Goal: Task Accomplishment & Management: Manage account settings

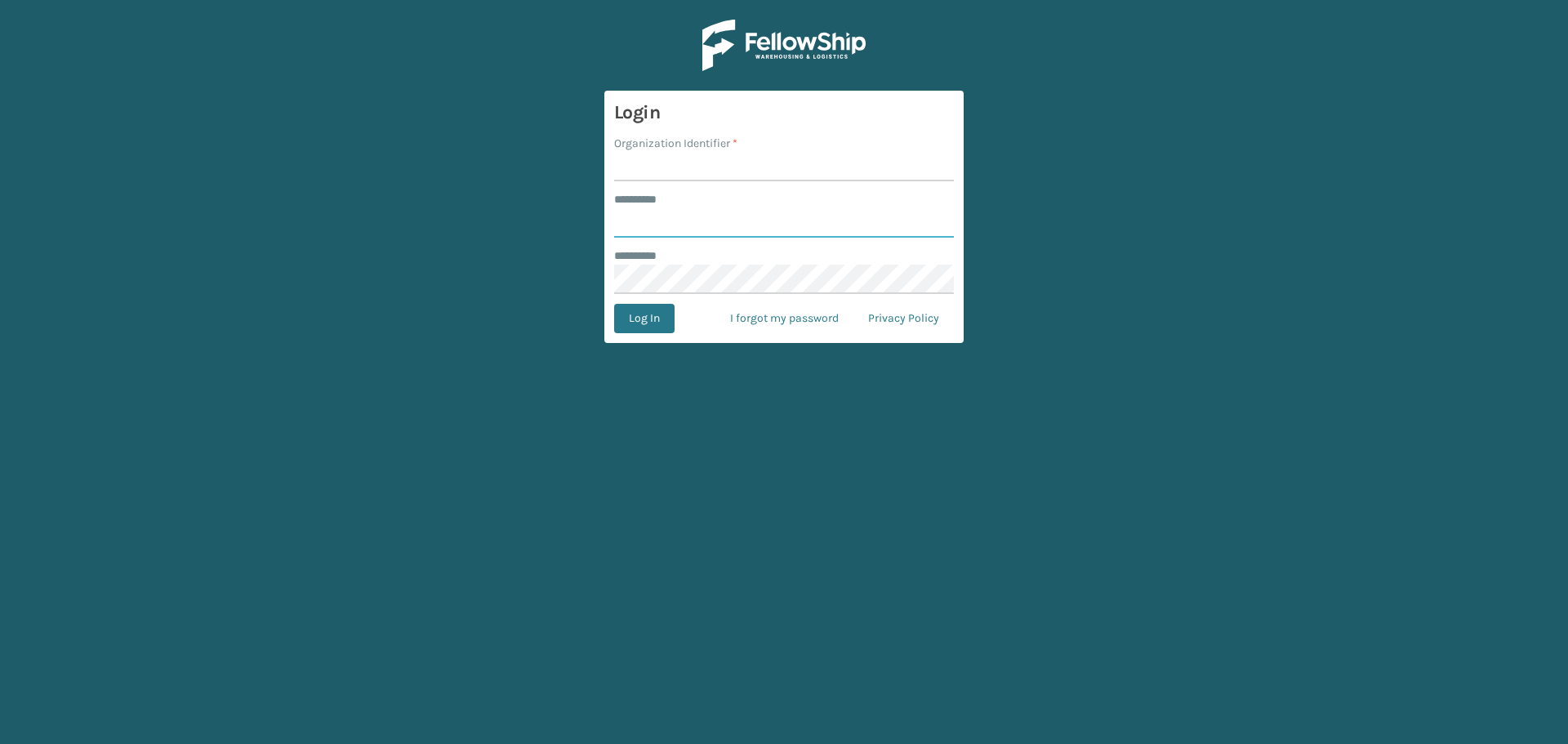
type input "**********"
type input "haslet"
click at [614, 304] on button "Log In" at bounding box center [643, 318] width 60 height 30
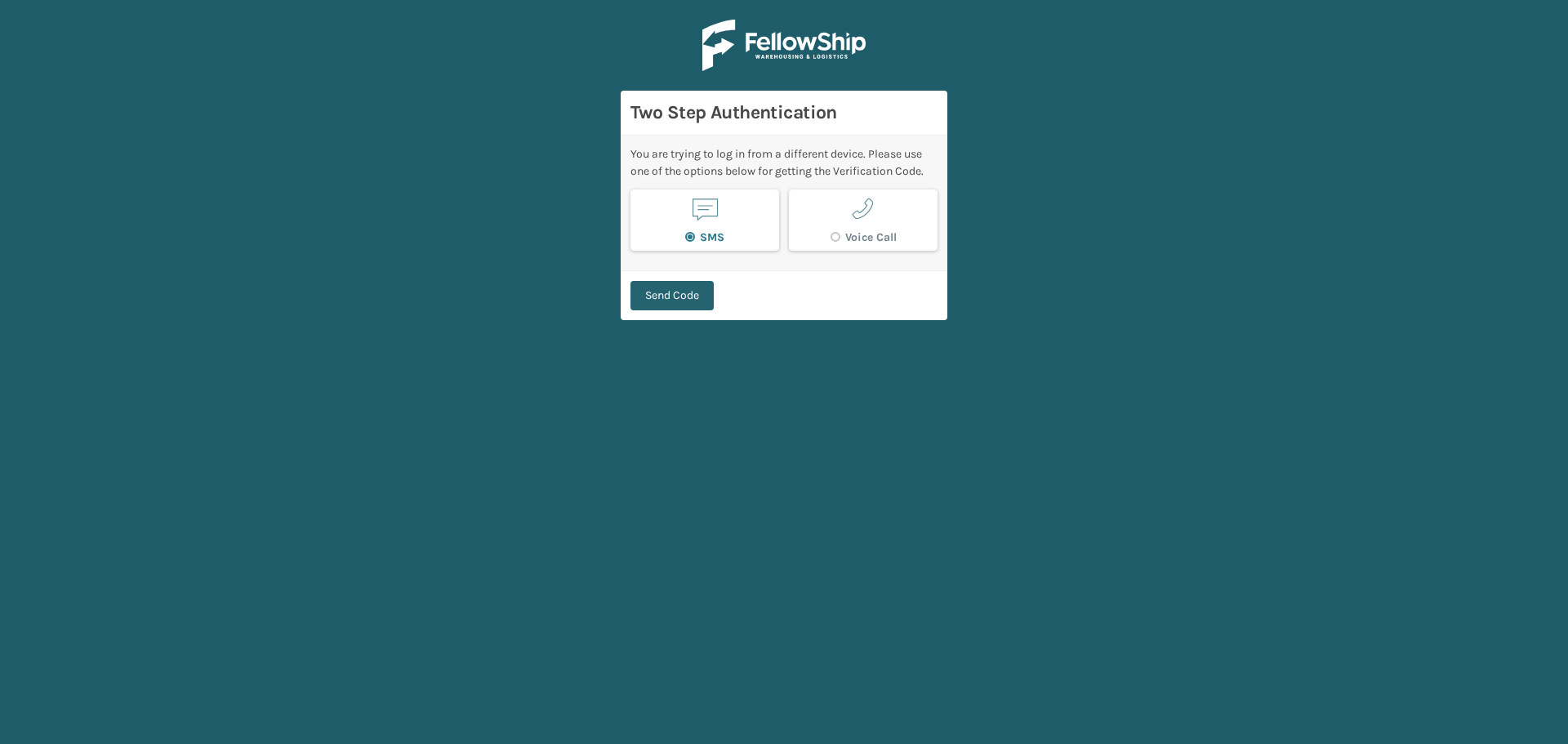
click at [699, 290] on button "Send Code" at bounding box center [672, 295] width 83 height 30
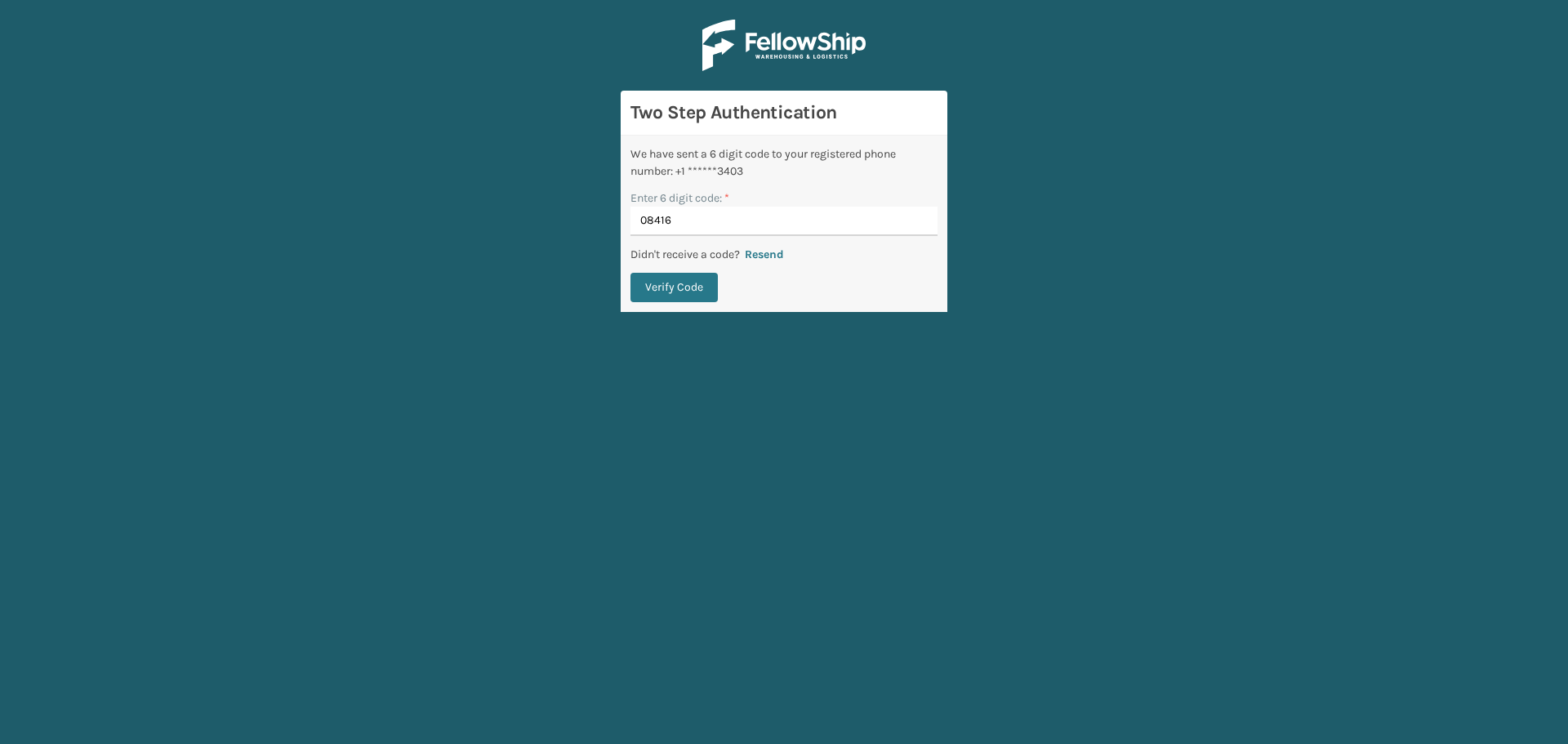
click at [630, 273] on button "Verify Code" at bounding box center [674, 288] width 88 height 30
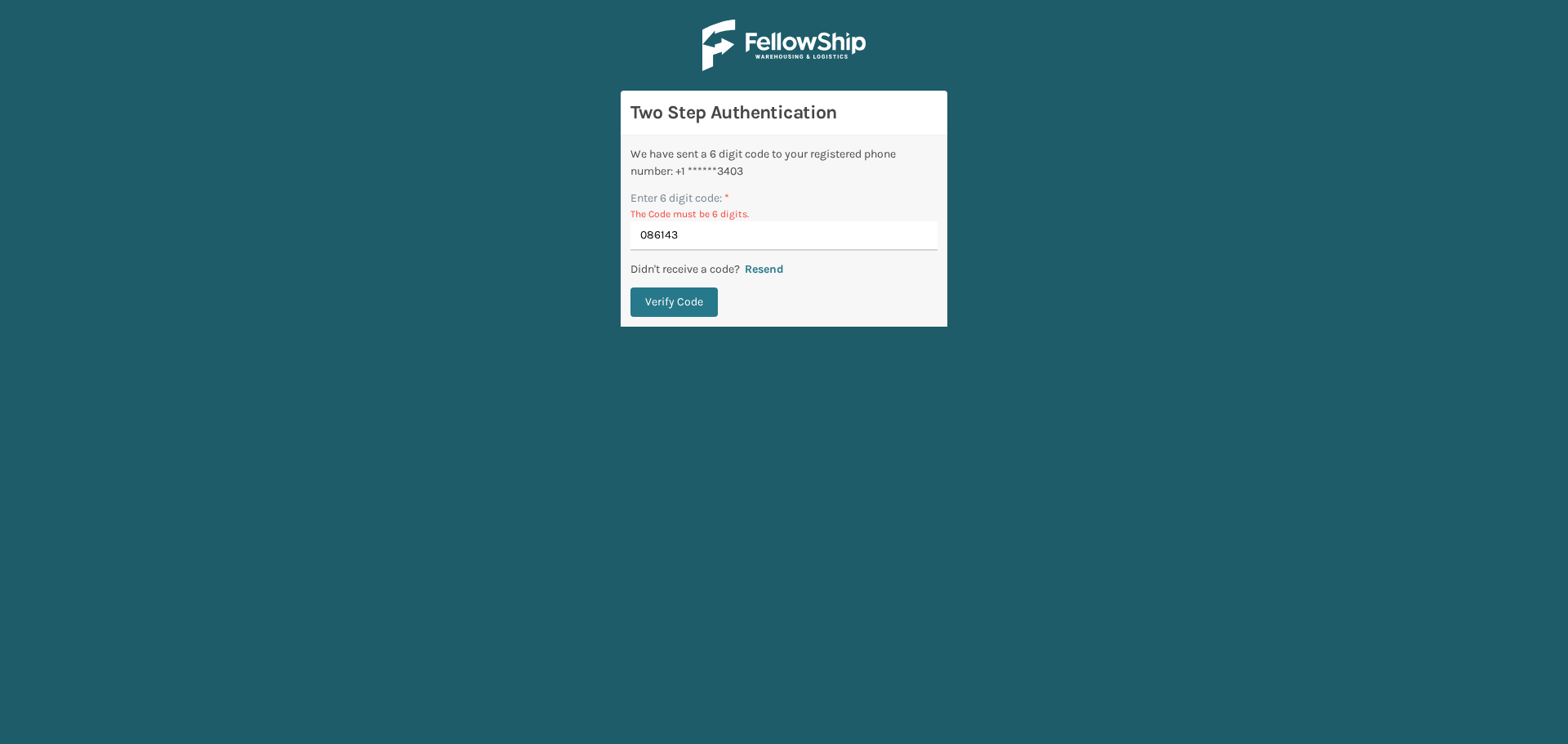
type input "086143"
click at [630, 287] on button "Verify Code" at bounding box center [674, 302] width 88 height 30
